Goal: Task Accomplishment & Management: Use online tool/utility

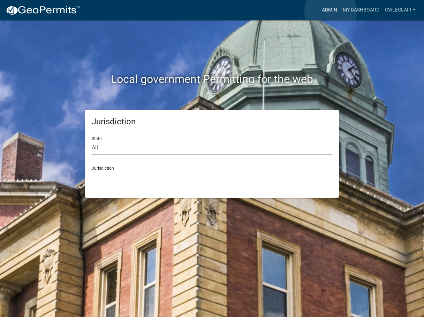
click at [331, 12] on link "Admin" at bounding box center [329, 9] width 21 height 13
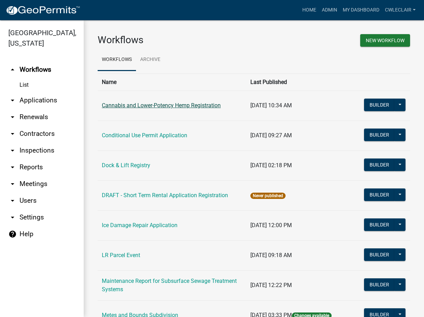
click at [158, 108] on link "Cannabis and Lower-Potency Hemp Registration" at bounding box center [161, 105] width 119 height 7
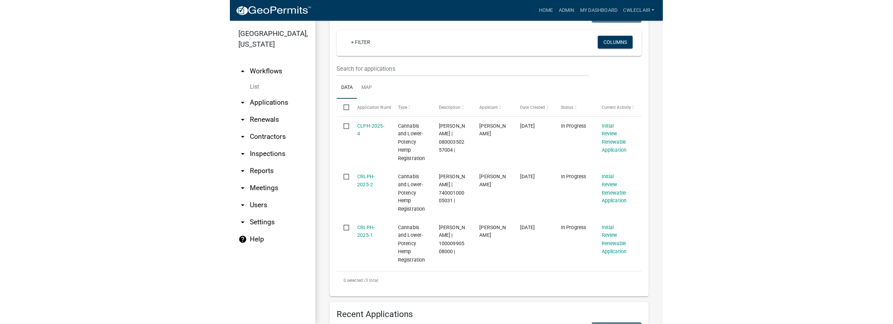
scroll to position [199, 0]
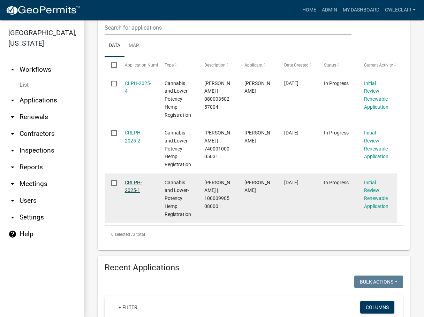
click at [136, 185] on link "CRLPH-2025-1" at bounding box center [133, 187] width 17 height 14
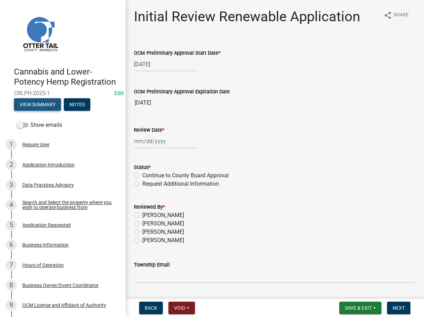
click at [41, 111] on button "View Summary" at bounding box center [37, 104] width 47 height 13
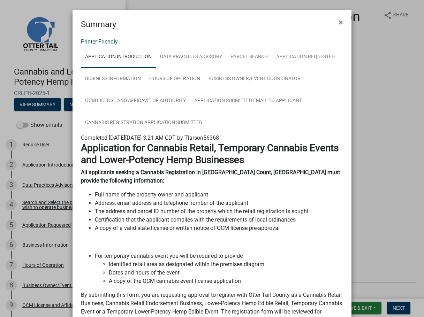
click at [99, 41] on link "Printer Friendly" at bounding box center [99, 41] width 37 height 7
click at [339, 23] on span "×" at bounding box center [341, 22] width 5 height 10
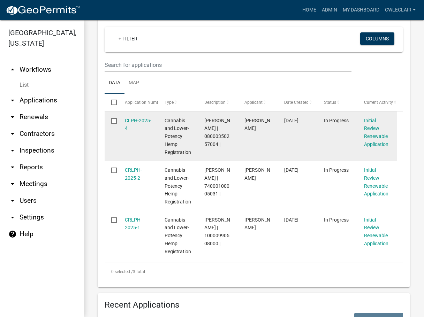
scroll to position [164, 0]
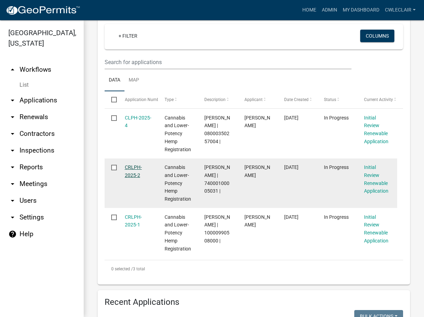
click at [135, 171] on link "CRLPH-2025-2" at bounding box center [133, 172] width 17 height 14
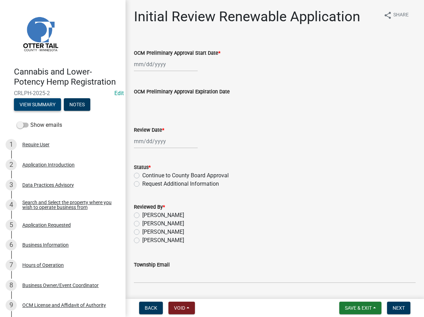
click at [44, 111] on button "View Summary" at bounding box center [37, 104] width 47 height 13
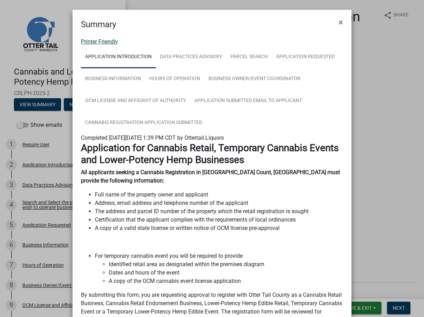
click at [101, 43] on link "Printer Friendly" at bounding box center [99, 41] width 37 height 7
click at [335, 21] on button "×" at bounding box center [341, 23] width 16 height 20
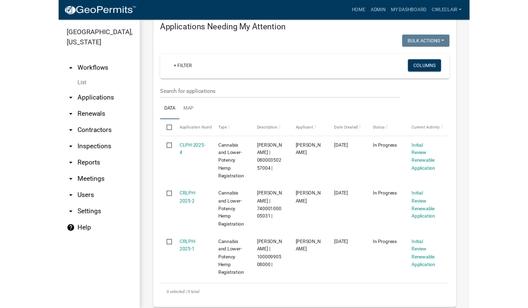
scroll to position [159, 0]
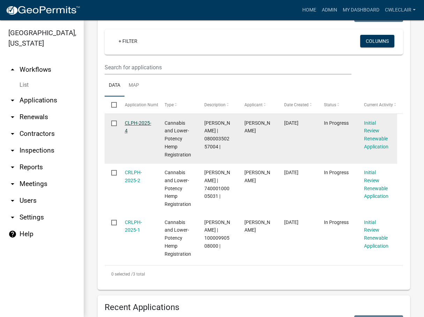
click at [137, 126] on link "CLPH-2025-4" at bounding box center [138, 127] width 27 height 14
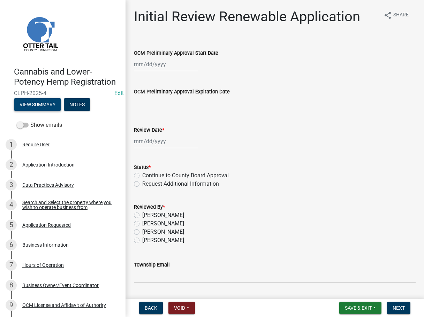
click at [44, 111] on button "View Summary" at bounding box center [37, 104] width 47 height 13
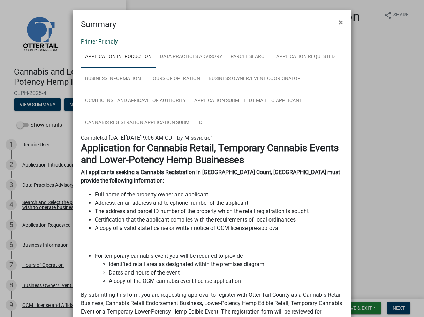
click at [101, 42] on link "Printer Friendly" at bounding box center [99, 41] width 37 height 7
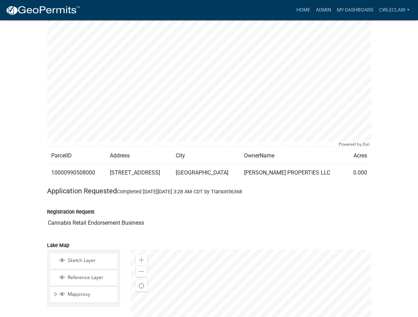
scroll to position [747, 0]
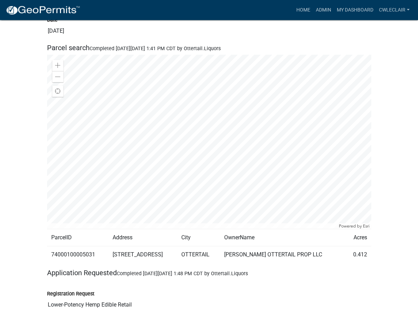
scroll to position [640, 0]
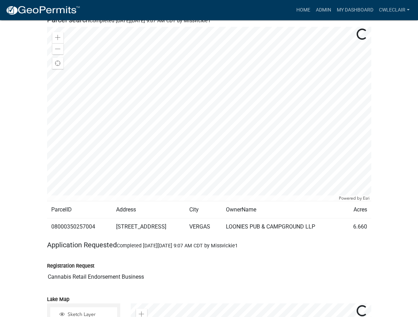
scroll to position [711, 0]
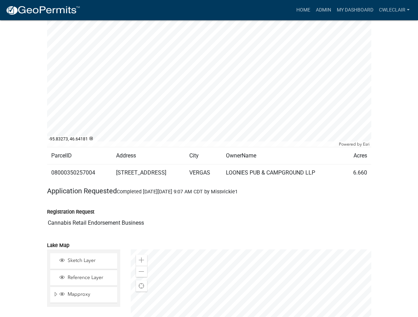
click at [47, 165] on td "08000350257004" at bounding box center [79, 173] width 65 height 17
drag, startPoint x: 20, startPoint y: 148, endPoint x: 64, endPoint y: 147, distance: 44.3
click at [64, 165] on td "08000350257004" at bounding box center [79, 173] width 65 height 17
copy td "08000350257004"
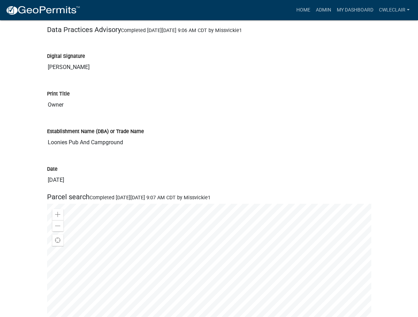
scroll to position [462, 0]
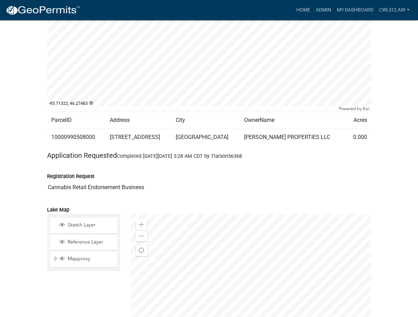
scroll to position [747, 0]
